Goal: Find specific page/section: Find specific page/section

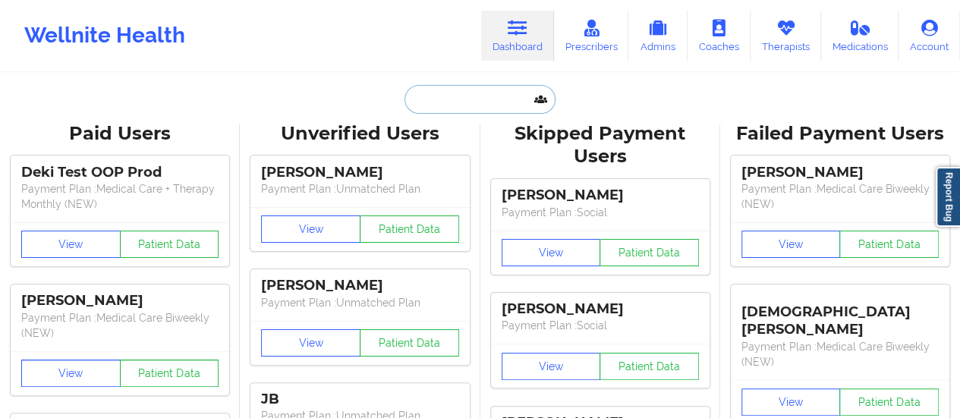
click at [477, 101] on input "text" at bounding box center [479, 99] width 150 height 29
paste input "[EMAIL_ADDRESS][DOMAIN_NAME]"
type input "[EMAIL_ADDRESS][DOMAIN_NAME]"
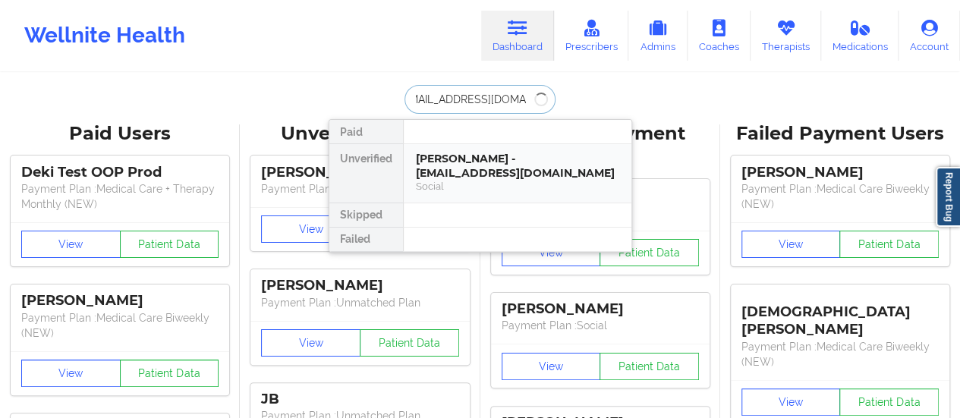
click at [436, 186] on div "Social" at bounding box center [517, 186] width 203 height 13
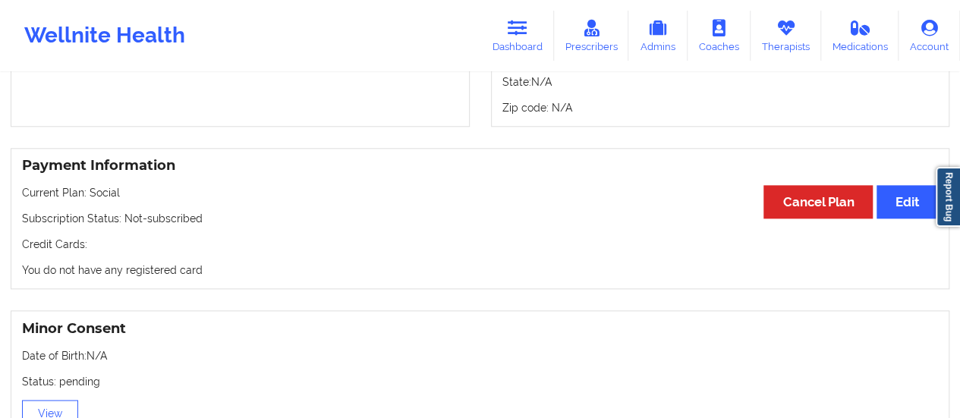
scroll to position [0, 0]
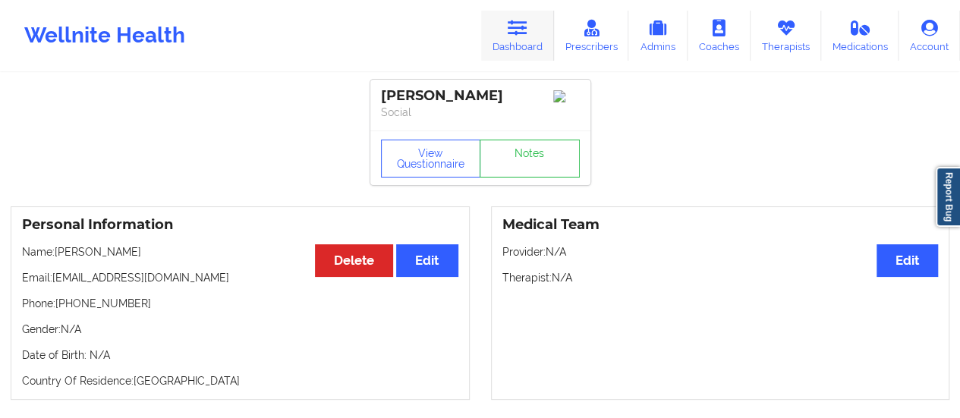
click at [519, 20] on icon at bounding box center [518, 28] width 20 height 17
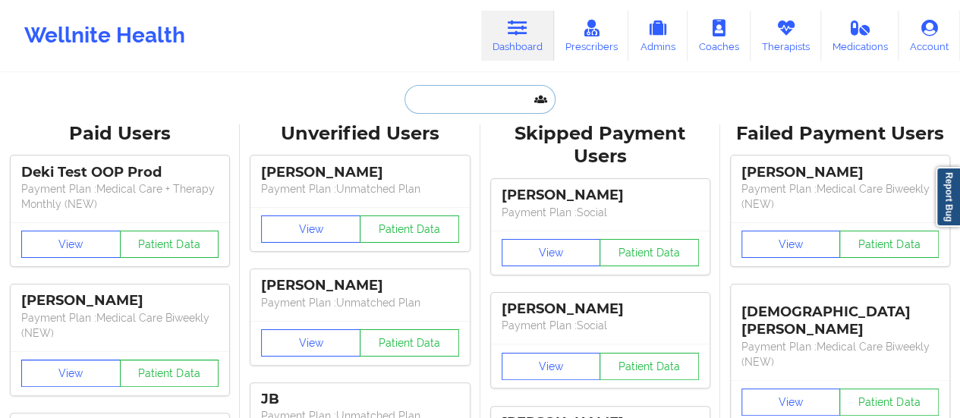
click at [488, 106] on input "text" at bounding box center [479, 99] width 150 height 29
paste input "[EMAIL_ADDRESS][DOMAIN_NAME]"
type input "[EMAIL_ADDRESS][DOMAIN_NAME]"
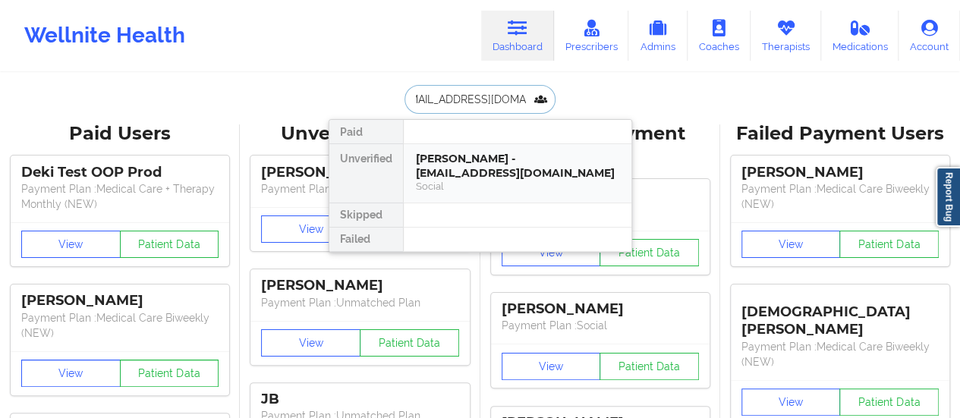
click at [491, 166] on div "[PERSON_NAME] - [EMAIL_ADDRESS][DOMAIN_NAME]" at bounding box center [517, 166] width 203 height 28
